Goal: Task Accomplishment & Management: Manage account settings

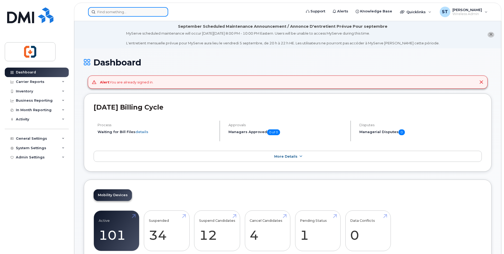
click at [109, 10] on input at bounding box center [128, 12] width 80 height 10
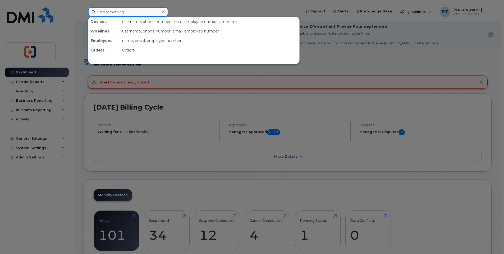
paste input "[PHONE_NUMBER]"
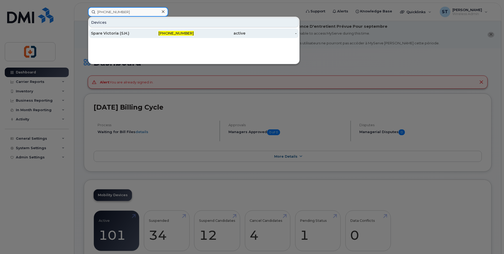
type input "[PHONE_NUMBER]"
click at [157, 34] on div "[PHONE_NUMBER]" at bounding box center [168, 33] width 52 height 5
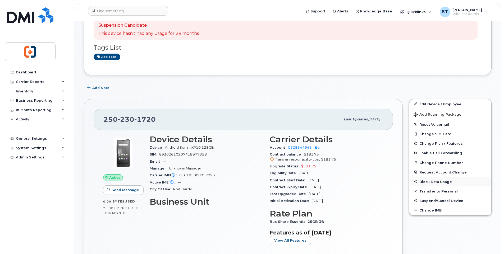
scroll to position [106, 0]
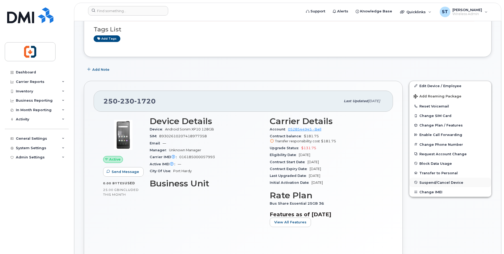
click at [435, 183] on span "Suspend/Cancel Device" at bounding box center [441, 183] width 44 height 4
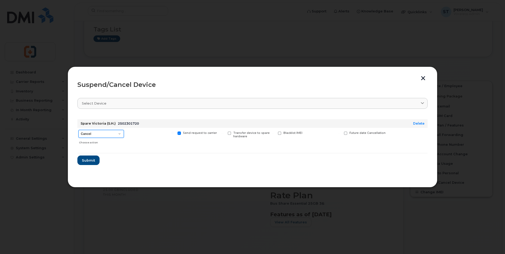
click at [104, 136] on select "Cancel Suspend - Extend Suspension Suspend - Reduced Rate Suspend - Full Rate S…" at bounding box center [100, 134] width 45 height 8
select select "[object Object]"
click at [78, 130] on select "Cancel Suspend - Extend Suspension Suspend - Reduced Rate Suspend - Full Rate S…" at bounding box center [100, 134] width 45 height 8
click at [87, 161] on span "Submit" at bounding box center [88, 160] width 13 height 5
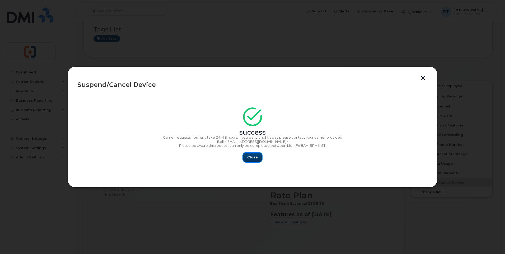
click at [248, 158] on span "Close" at bounding box center [252, 157] width 11 height 5
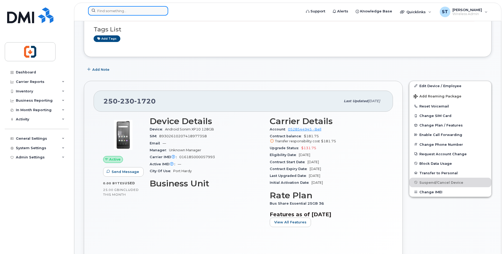
click at [117, 12] on input at bounding box center [128, 11] width 80 height 10
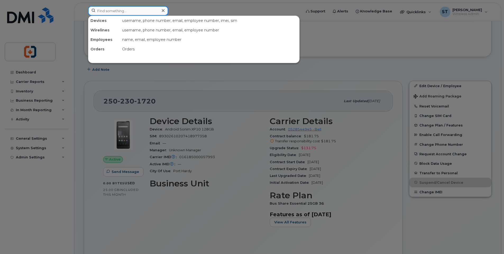
paste input "250-510-7016"
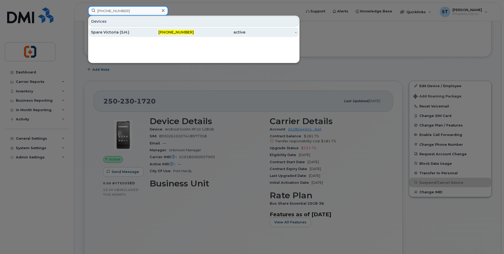
type input "250-510-7016"
click at [150, 33] on div "250-510-7016" at bounding box center [168, 32] width 52 height 5
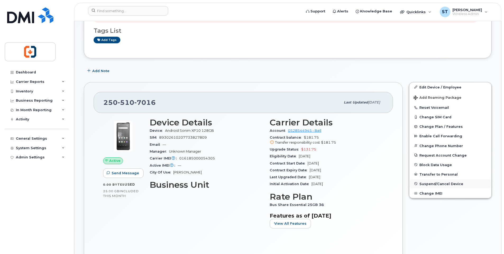
scroll to position [106, 0]
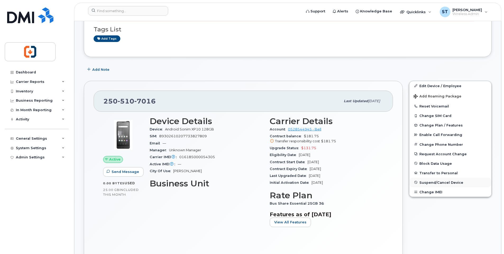
click at [427, 182] on span "Suspend/Cancel Device" at bounding box center [441, 183] width 44 height 4
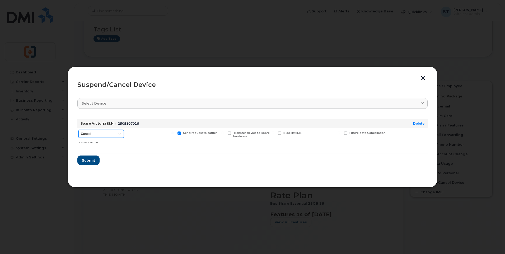
click at [93, 135] on select "Cancel Suspend - Extend Suspension Suspend - Reduced Rate Suspend - Full Rate S…" at bounding box center [100, 134] width 45 height 8
select select "[object Object]"
click at [78, 130] on select "Cancel Suspend - Extend Suspension Suspend - Reduced Rate Suspend - Full Rate S…" at bounding box center [100, 134] width 45 height 8
click at [86, 161] on span "Submit" at bounding box center [88, 160] width 13 height 5
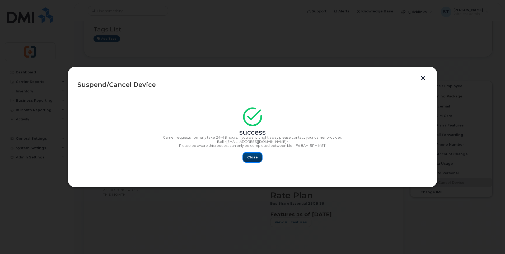
click at [251, 156] on span "Close" at bounding box center [252, 157] width 11 height 5
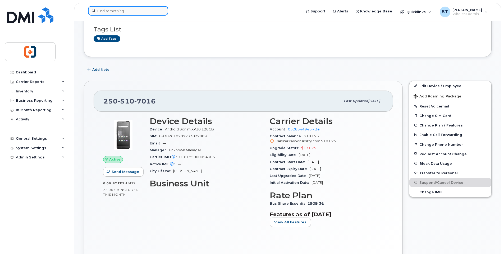
click at [126, 12] on input at bounding box center [128, 11] width 80 height 10
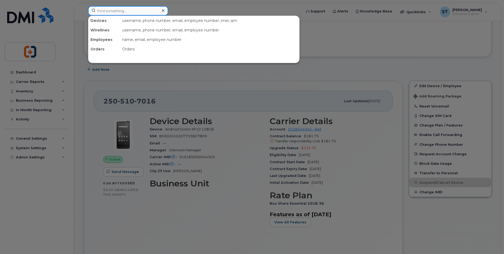
paste input "250-618-4190"
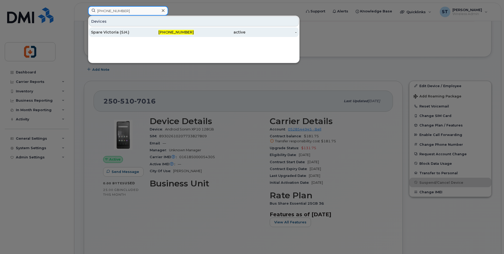
type input "250-618-4190"
click at [153, 33] on div "250-618-4190" at bounding box center [168, 32] width 52 height 5
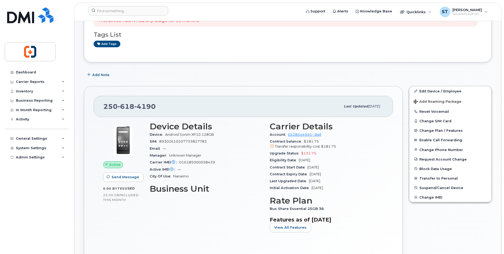
scroll to position [132, 0]
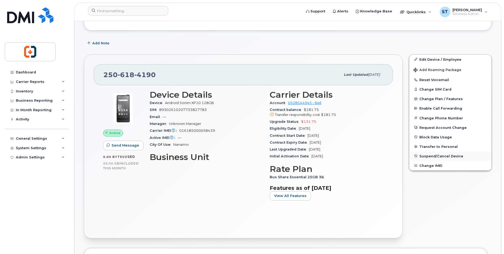
click at [427, 154] on span "Suspend/Cancel Device" at bounding box center [441, 156] width 44 height 4
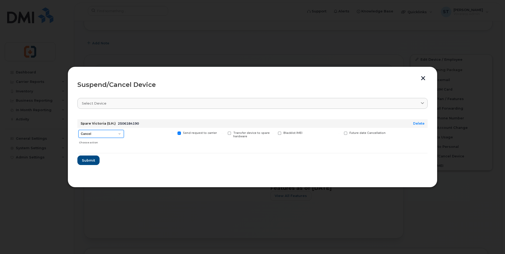
click at [104, 136] on select "Cancel Suspend - Extend Suspension Suspend - Reduced Rate Suspend - Full Rate S…" at bounding box center [100, 134] width 45 height 8
select select "[object Object]"
click at [78, 130] on select "Cancel Suspend - Extend Suspension Suspend - Reduced Rate Suspend - Full Rate S…" at bounding box center [100, 134] width 45 height 8
click at [85, 161] on span "Submit" at bounding box center [88, 160] width 13 height 5
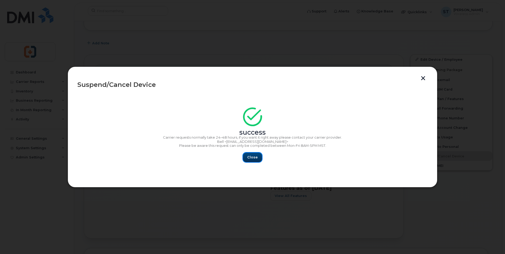
click at [253, 160] on span "Close" at bounding box center [252, 157] width 11 height 5
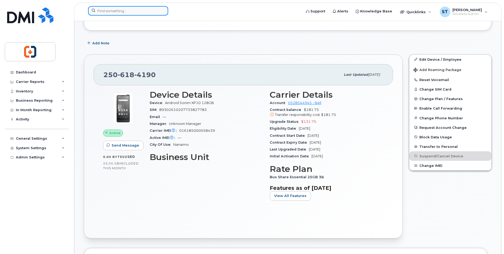
click at [123, 8] on input at bounding box center [128, 11] width 80 height 10
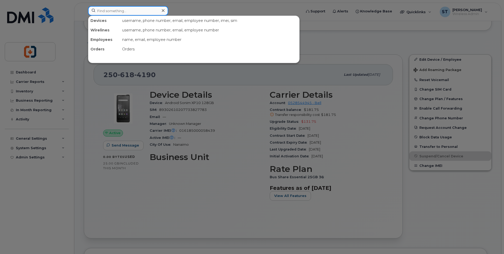
paste input "250-668-7814"
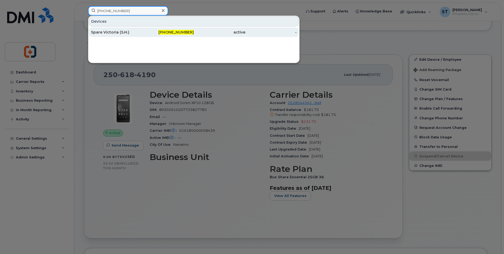
type input "250-668-7814"
click at [143, 33] on div "250-668-7814" at bounding box center [168, 32] width 52 height 5
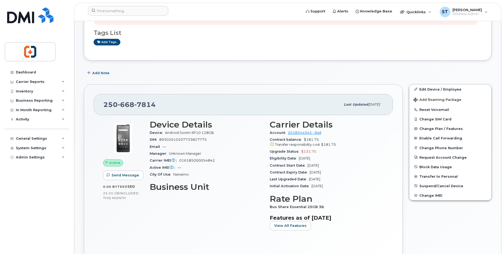
scroll to position [106, 0]
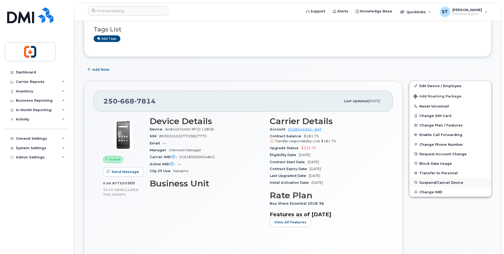
click at [426, 182] on span "Suspend/Cancel Device" at bounding box center [441, 183] width 44 height 4
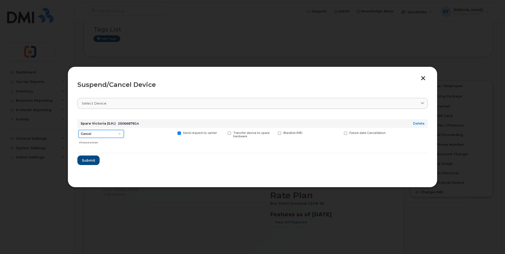
click at [98, 135] on select "Cancel Suspend - Extend Suspension Suspend - Reduced Rate Suspend - Full Rate S…" at bounding box center [100, 134] width 45 height 8
select select "[object Object]"
click at [78, 130] on select "Cancel Suspend - Extend Suspension Suspend - Reduced Rate Suspend - Full Rate S…" at bounding box center [100, 134] width 45 height 8
click at [89, 163] on span "Submit" at bounding box center [88, 160] width 13 height 5
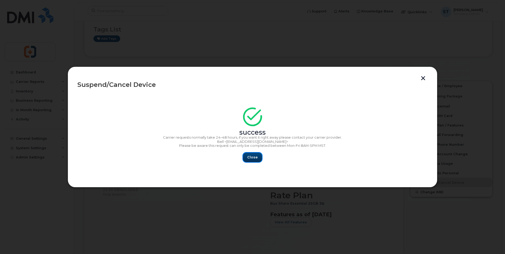
click at [253, 158] on span "Close" at bounding box center [252, 157] width 11 height 5
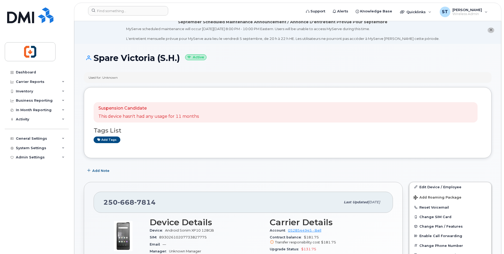
scroll to position [0, 0]
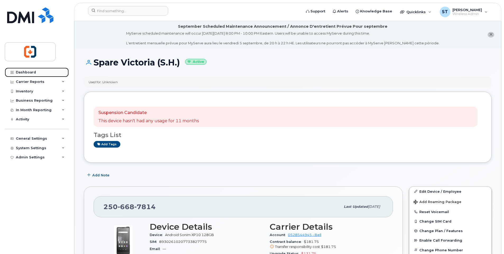
click at [25, 73] on div "Dashboard" at bounding box center [26, 72] width 20 height 4
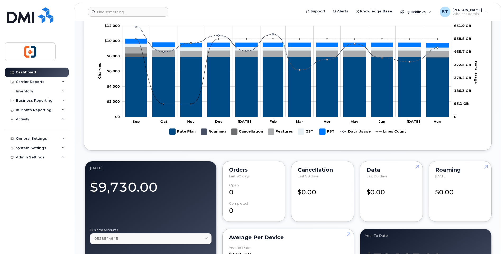
scroll to position [132, 0]
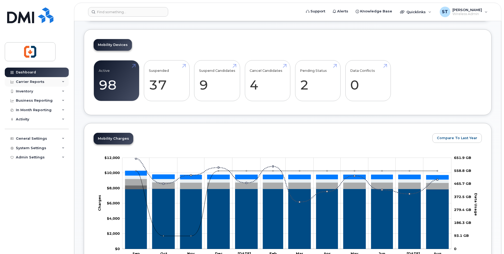
click at [28, 82] on div "Carrier Reports" at bounding box center [30, 82] width 29 height 4
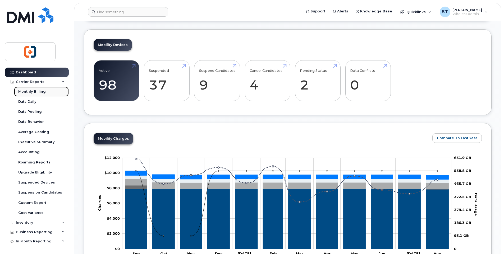
click at [26, 94] on div "Monthly Billing" at bounding box center [31, 91] width 27 height 5
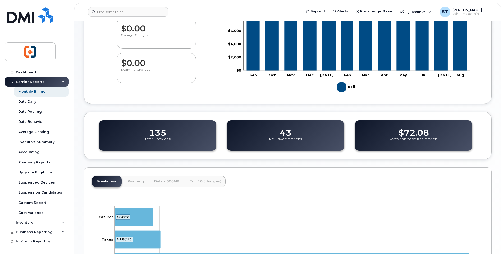
scroll to position [132, 0]
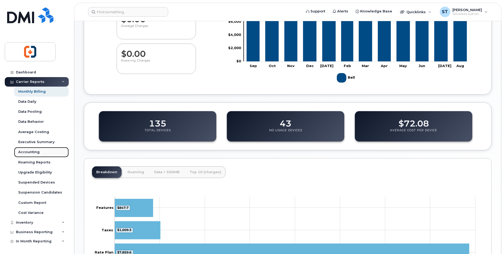
click at [29, 153] on div "Accounting" at bounding box center [28, 152] width 21 height 5
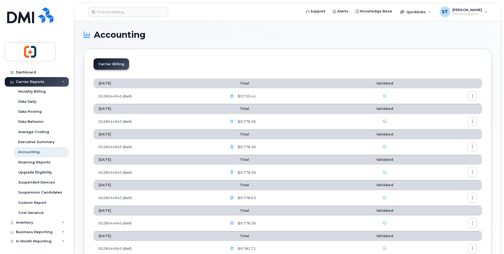
click at [233, 96] on icon "button" at bounding box center [231, 96] width 3 height 3
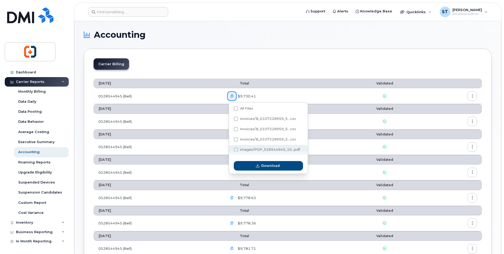
click at [235, 151] on span at bounding box center [236, 150] width 4 height 4
click at [230, 151] on input "images/PDF_528544945_10...pdf" at bounding box center [228, 150] width 3 height 3
checkbox input "true"
click at [264, 168] on span "Download" at bounding box center [270, 165] width 19 height 5
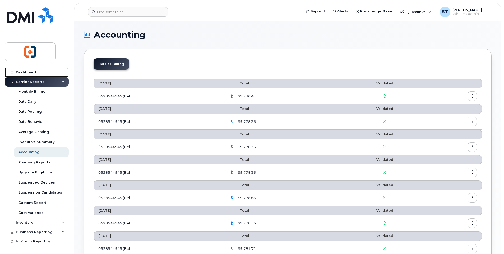
drag, startPoint x: 31, startPoint y: 72, endPoint x: 77, endPoint y: 43, distance: 54.4
click at [31, 72] on div "Dashboard" at bounding box center [26, 72] width 20 height 4
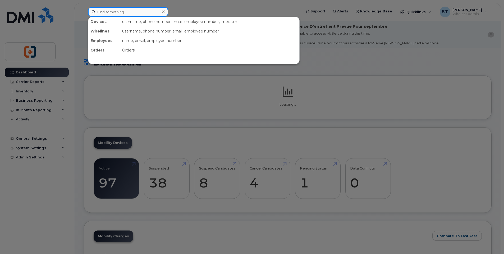
click at [112, 13] on input at bounding box center [128, 12] width 80 height 10
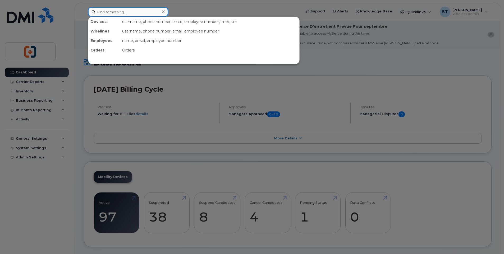
paste input "2507146746"
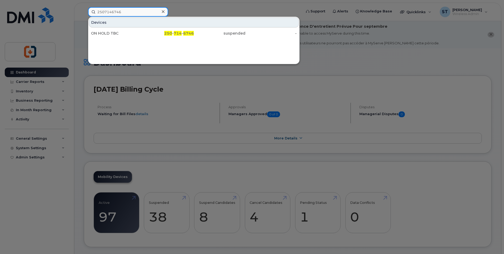
drag, startPoint x: 128, startPoint y: 13, endPoint x: 96, endPoint y: 11, distance: 31.5
click at [96, 11] on input "2507146746" at bounding box center [128, 12] width 80 height 10
paste input "7785332909"
drag, startPoint x: 128, startPoint y: 11, endPoint x: 98, endPoint y: 13, distance: 29.4
click at [98, 13] on input "7785332909" at bounding box center [128, 12] width 80 height 10
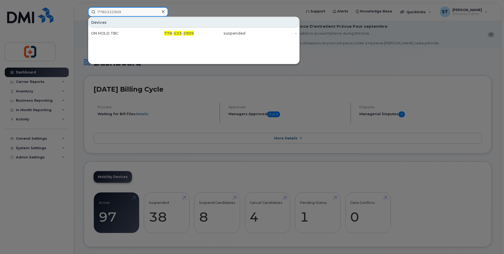
paste input "2504137438"
drag, startPoint x: 126, startPoint y: 13, endPoint x: 95, endPoint y: 10, distance: 31.5
click at [95, 10] on input "2504137438" at bounding box center [128, 12] width 80 height 10
paste input "2137525"
type input "2502137525"
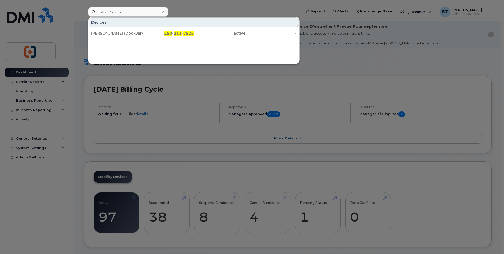
click at [139, 35] on div "Andy Loogman (Dockyard/Naden)" at bounding box center [117, 33] width 52 height 5
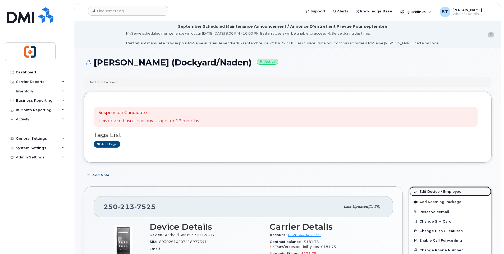
click at [435, 192] on link "Edit Device / Employee" at bounding box center [450, 192] width 82 height 10
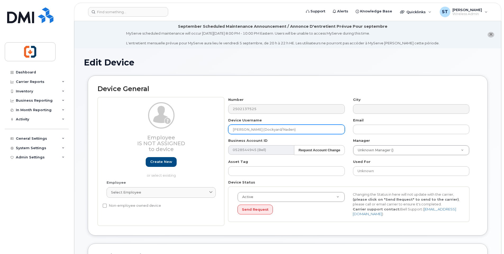
click at [279, 129] on input "Andy Loogman (Dockyard/Naden)" at bounding box center [286, 130] width 116 height 10
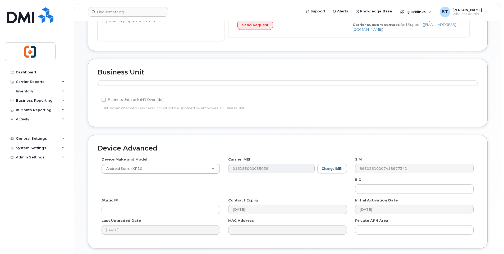
scroll to position [223, 0]
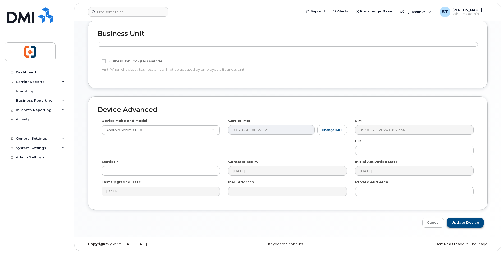
type input "[PERSON_NAME] (Dockyard Naden)"
click at [464, 222] on input "Update Device" at bounding box center [465, 223] width 37 height 10
type input "Saving..."
